Goal: Transaction & Acquisition: Purchase product/service

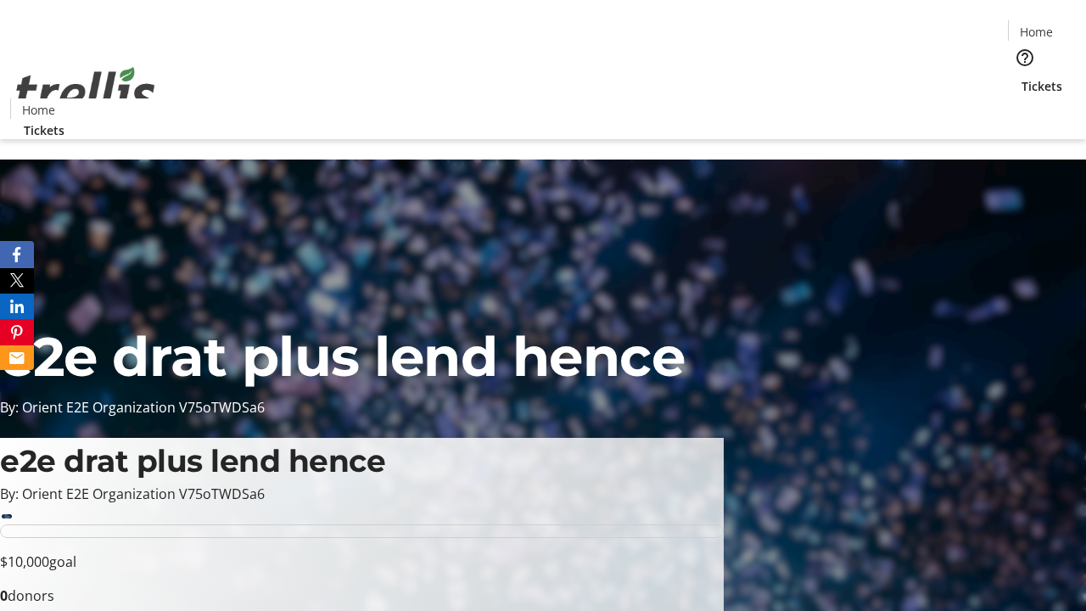
click at [1021, 77] on span "Tickets" at bounding box center [1041, 86] width 41 height 18
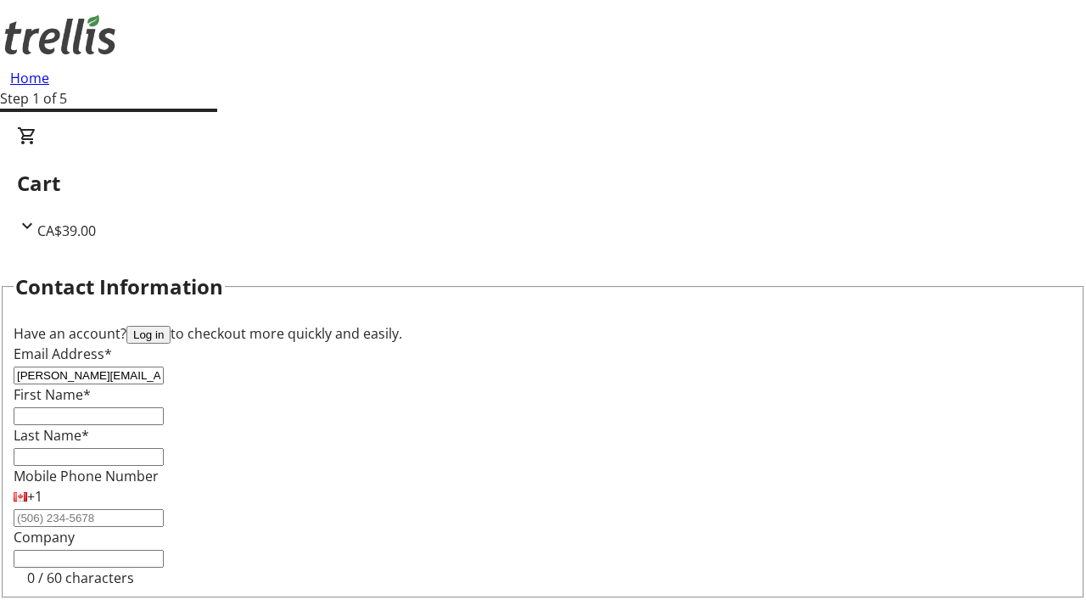
type input "[PERSON_NAME][EMAIL_ADDRESS][DOMAIN_NAME]"
type input "[PERSON_NAME]"
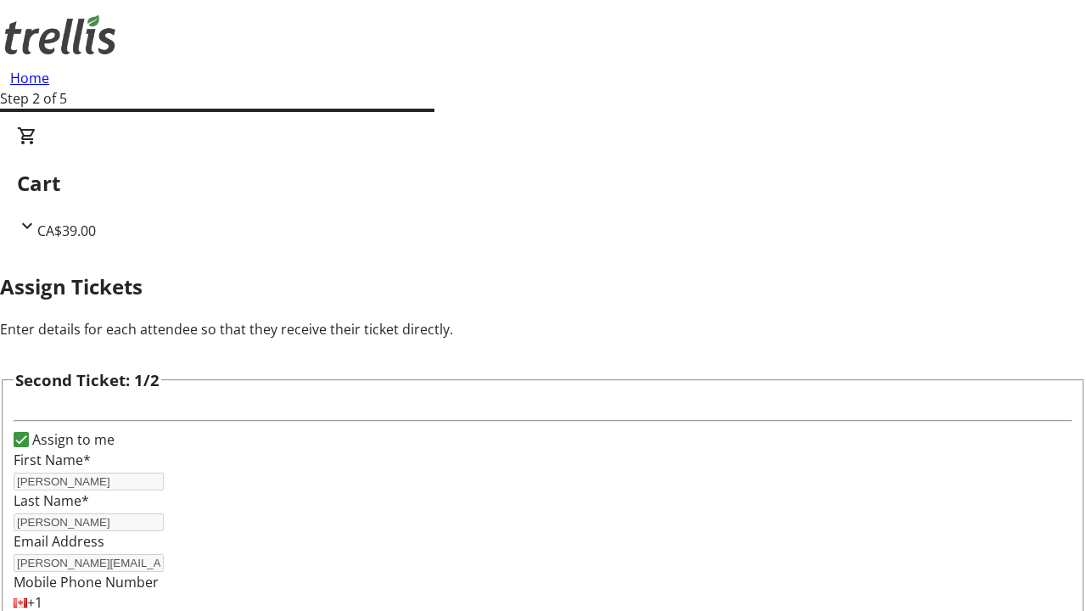
scroll to position [277, 0]
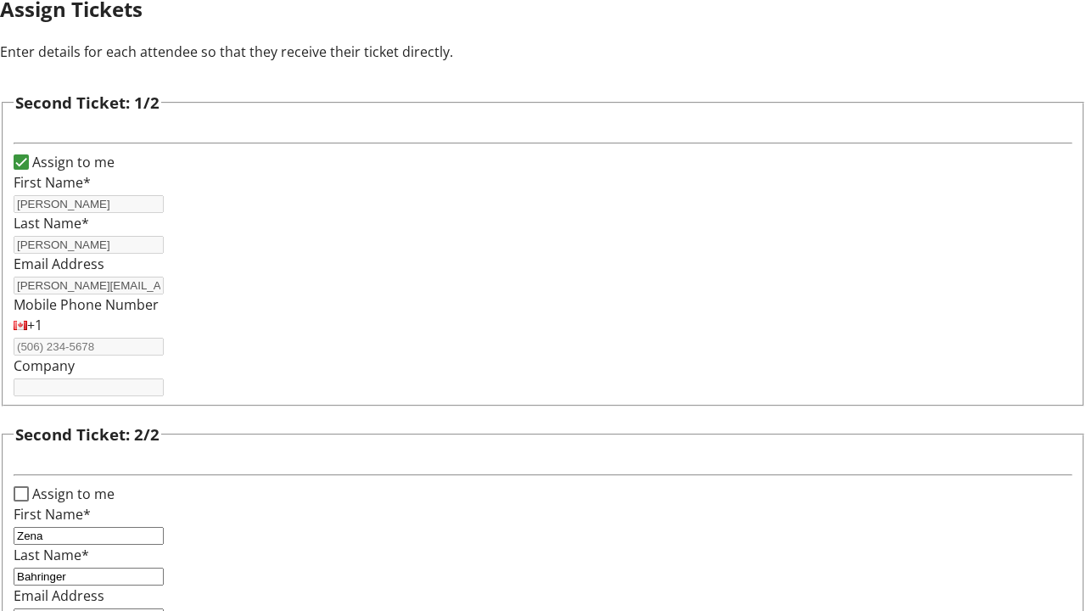
type input "[EMAIL_ADDRESS][DOMAIN_NAME]"
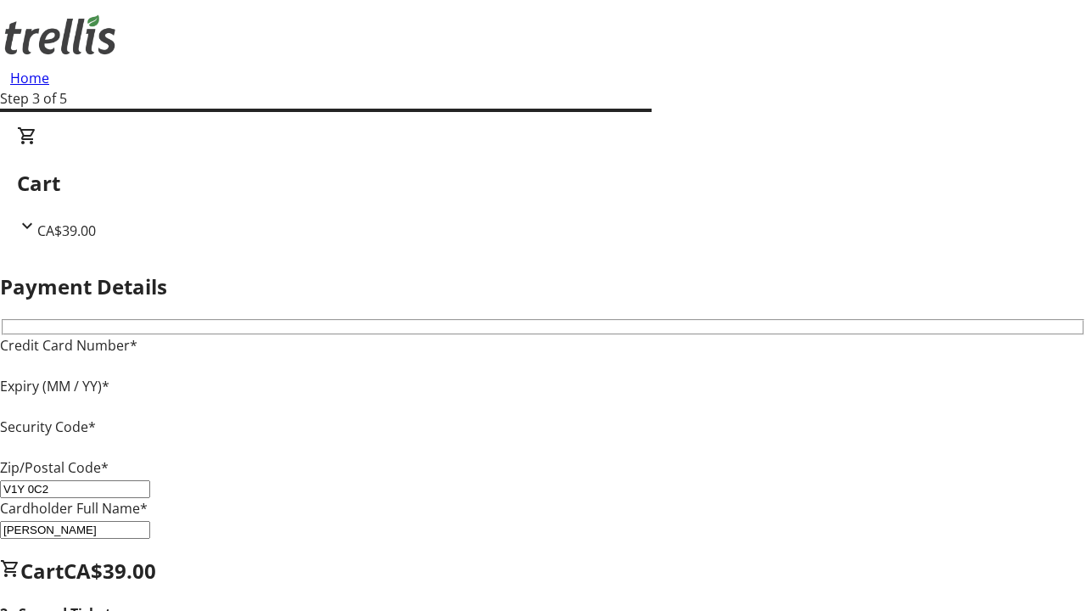
type input "V1Y 0C2"
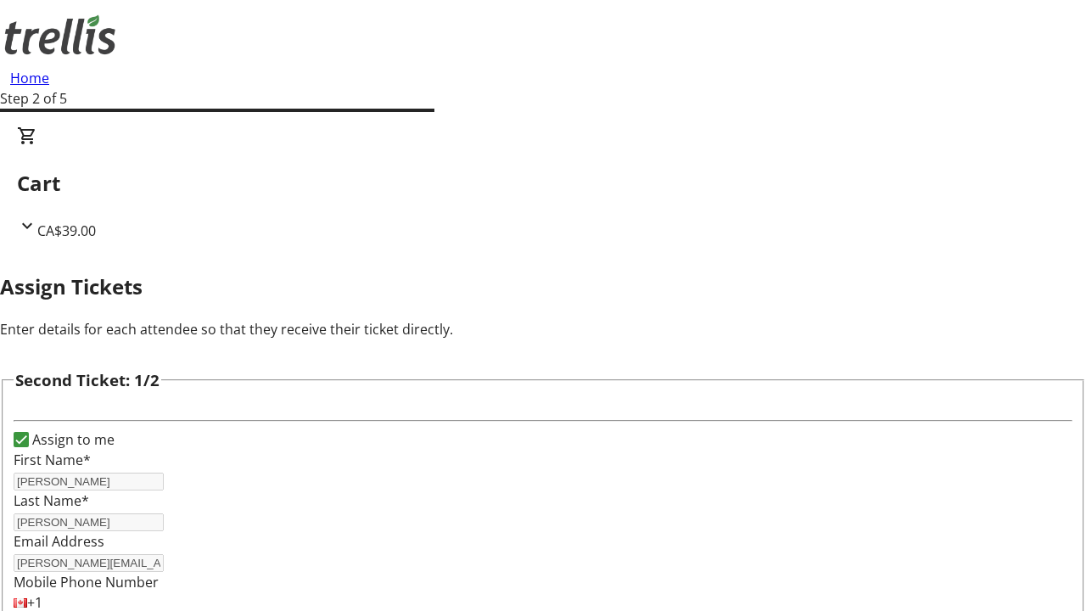
scroll to position [199, 0]
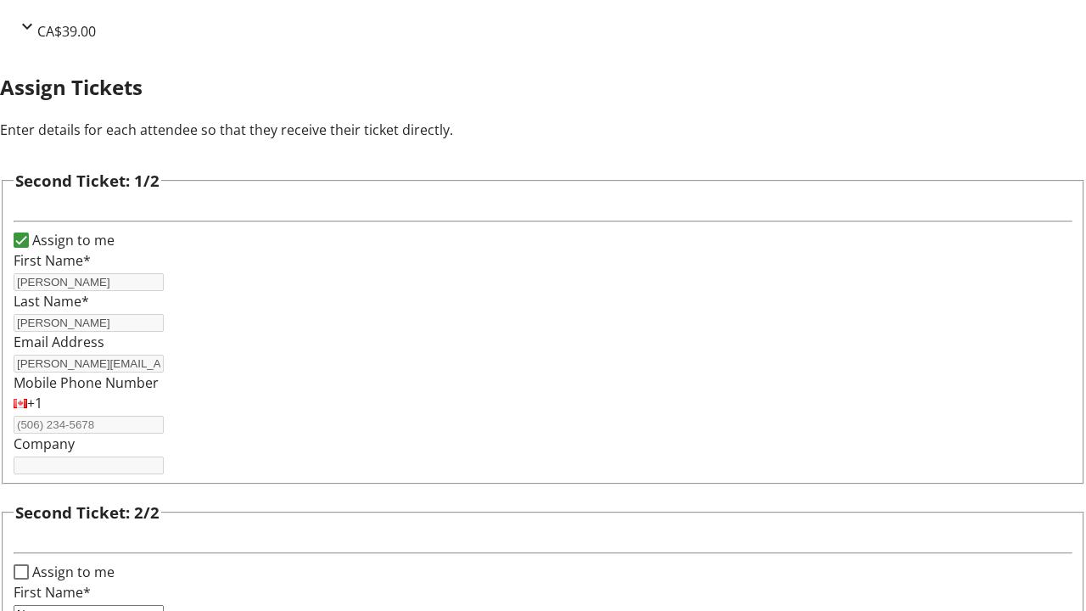
type input "Name"
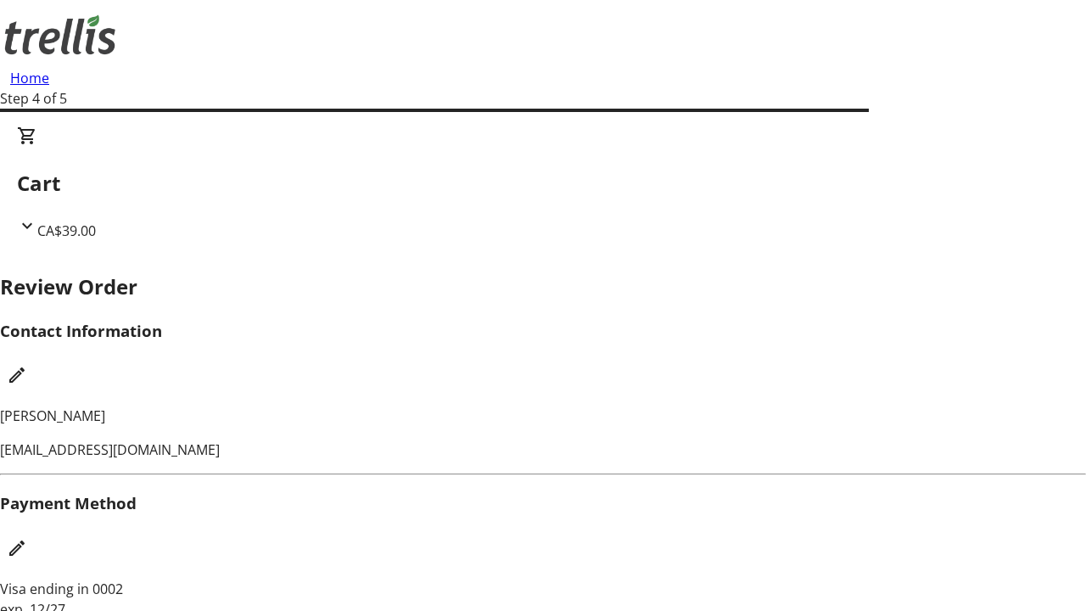
click at [27, 538] on mat-icon "Edit Payment Method" at bounding box center [17, 548] width 20 height 20
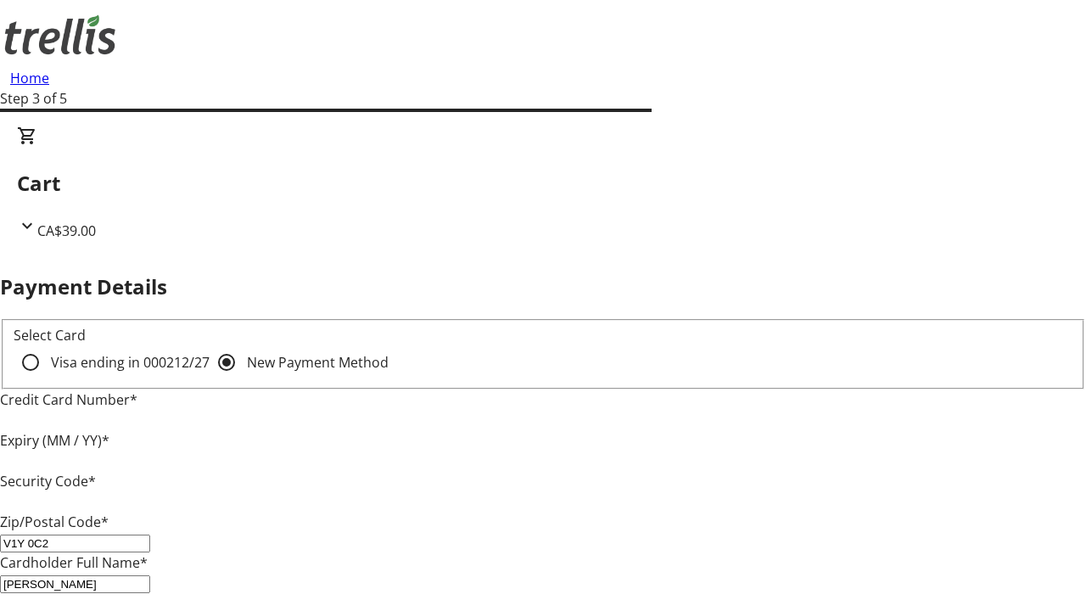
type input "V1Y 0C2"
